Goal: Download file/media: Download file/media

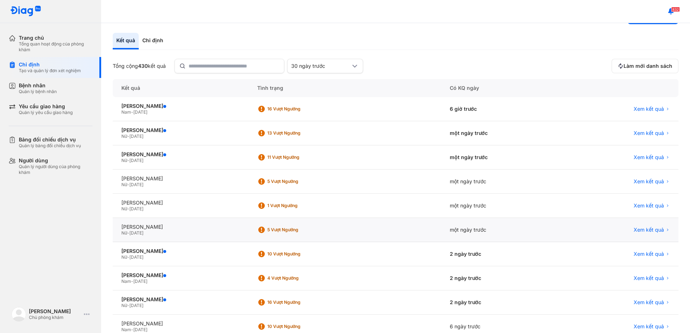
scroll to position [45, 0]
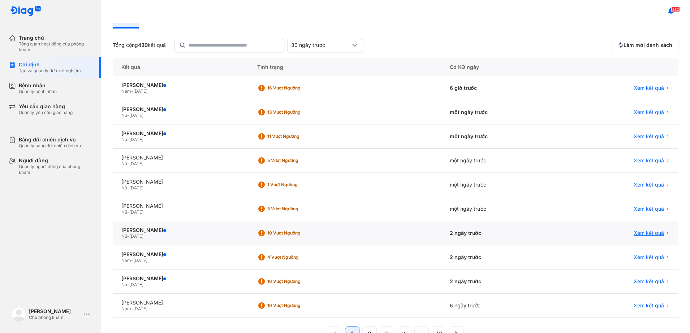
click at [635, 234] on span "Xem kết quả" at bounding box center [648, 233] width 30 height 6
click at [644, 235] on span "Xem kết quả" at bounding box center [648, 233] width 30 height 6
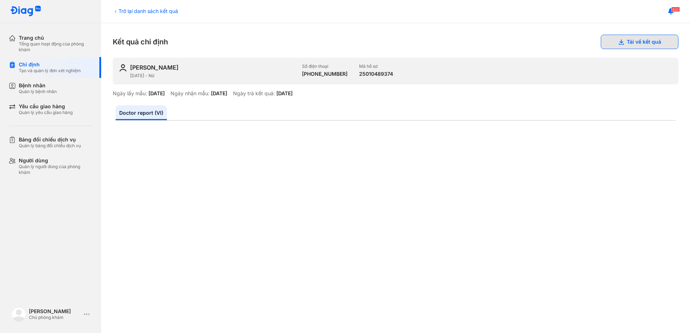
click at [621, 44] on button "Tải về kết quả" at bounding box center [639, 42] width 78 height 14
click at [609, 39] on button "Tải về kết quả" at bounding box center [639, 42] width 78 height 14
click at [630, 45] on button "Tải về kết quả" at bounding box center [639, 42] width 78 height 14
click at [628, 42] on button "Tải về kết quả" at bounding box center [639, 42] width 78 height 14
